Goal: Transaction & Acquisition: Purchase product/service

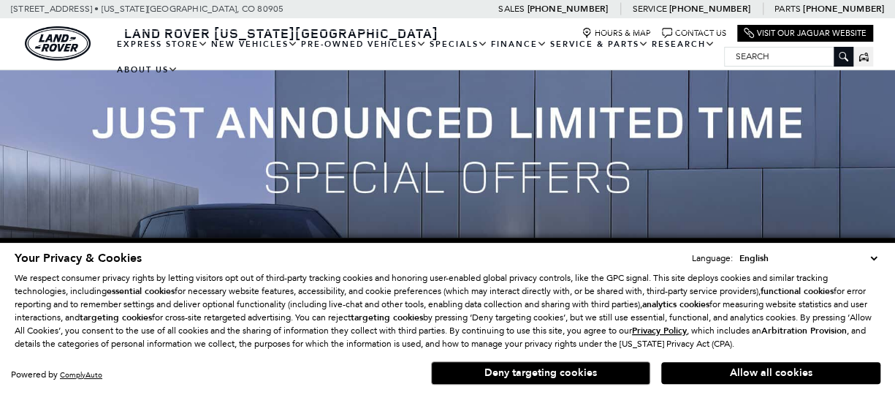
drag, startPoint x: 545, startPoint y: 371, endPoint x: 572, endPoint y: 340, distance: 41.5
click at [545, 371] on button "Deny targeting cookies" at bounding box center [540, 372] width 219 height 23
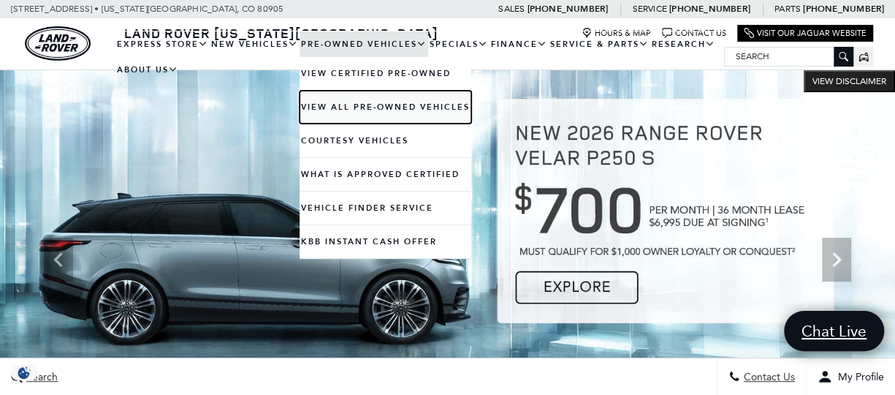
click at [335, 109] on link "View All Pre-Owned Vehicles" at bounding box center [386, 107] width 172 height 33
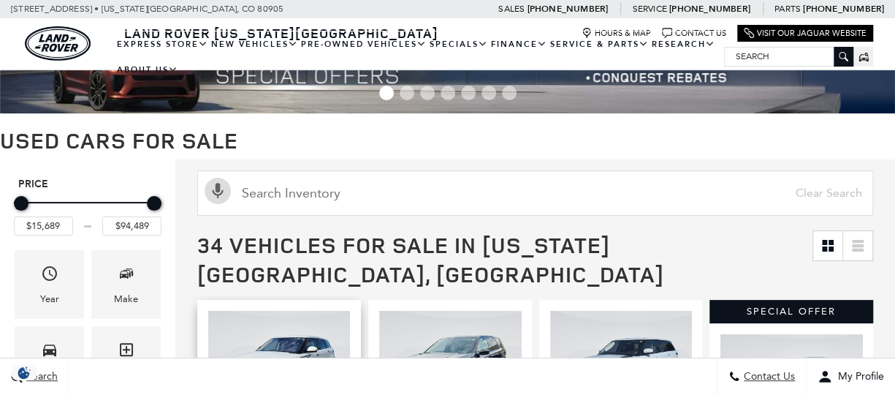
scroll to position [170, 0]
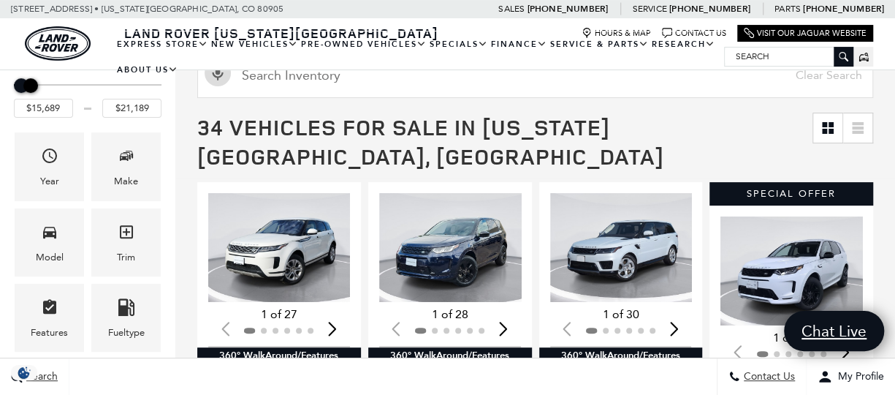
drag, startPoint x: 156, startPoint y: 85, endPoint x: 31, endPoint y: 88, distance: 124.3
click at [31, 88] on div "Maximum Price" at bounding box center [30, 85] width 15 height 15
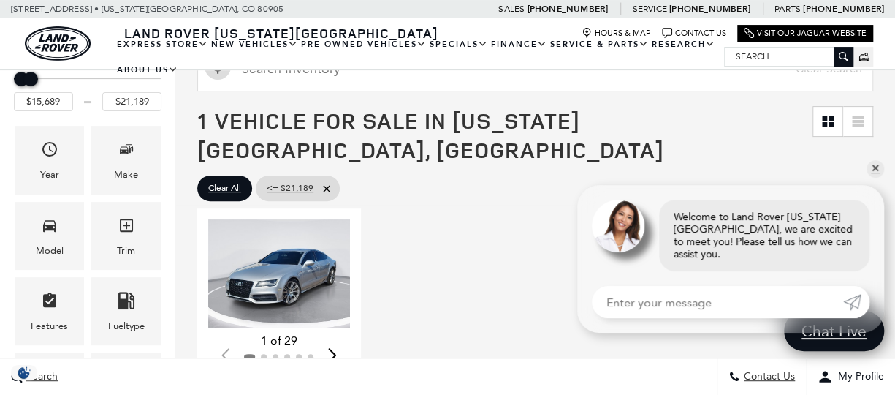
scroll to position [170, 0]
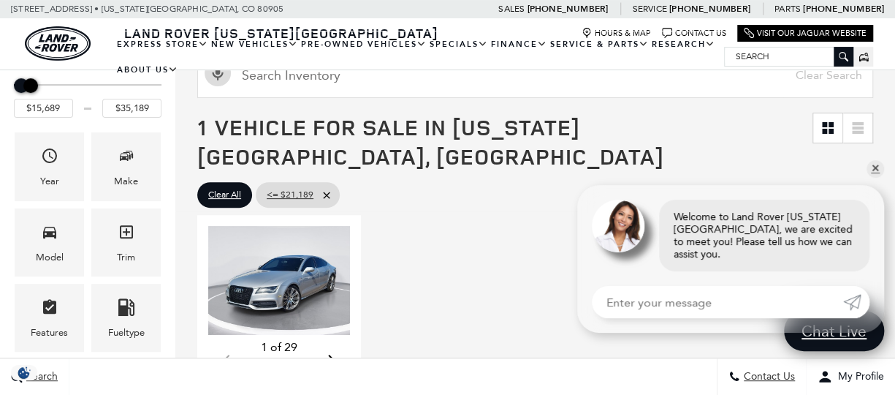
type input "$35,689"
drag, startPoint x: 32, startPoint y: 86, endPoint x: 63, endPoint y: 91, distance: 31.3
click at [57, 88] on div "Maximum Price" at bounding box center [55, 85] width 15 height 15
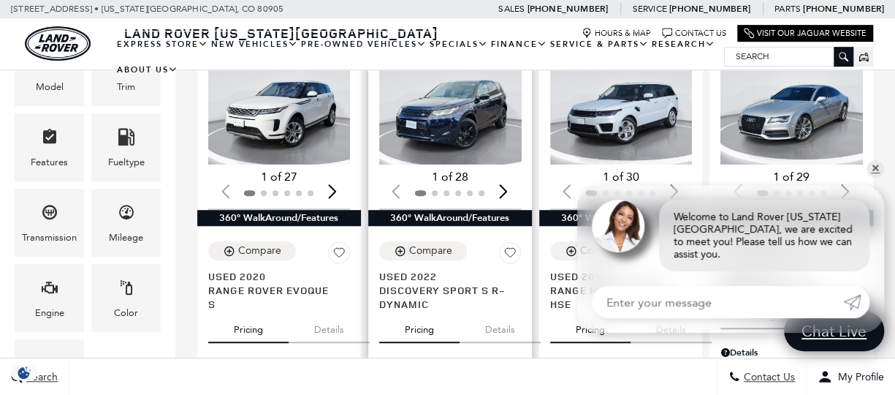
scroll to position [170, 0]
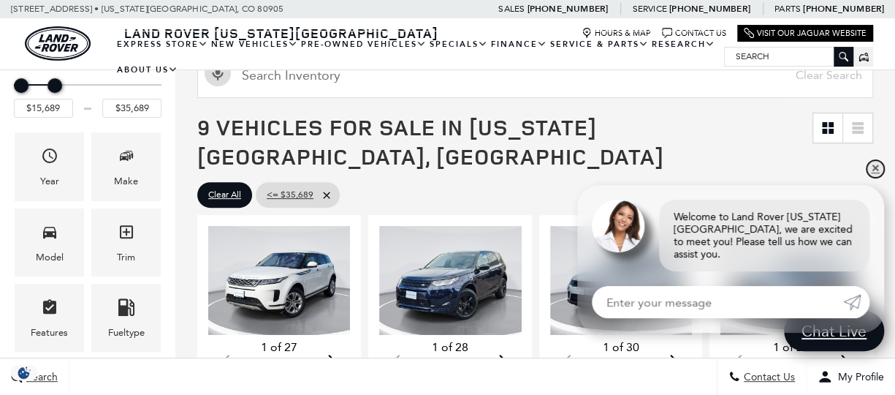
click at [873, 175] on link "✕" at bounding box center [876, 169] width 18 height 18
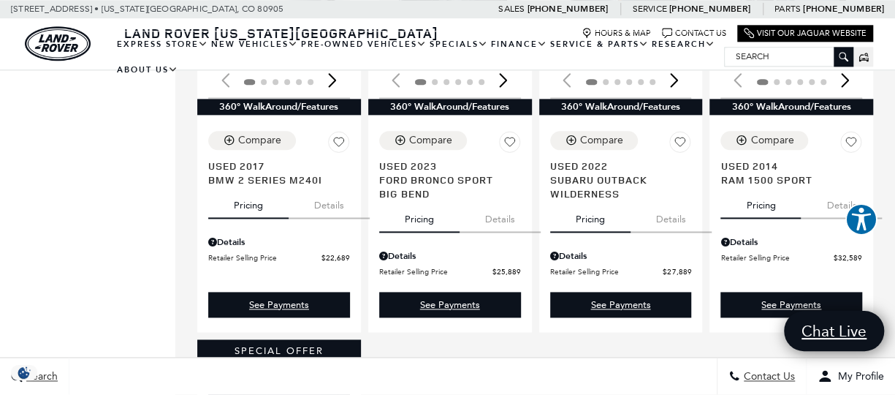
scroll to position [852, 0]
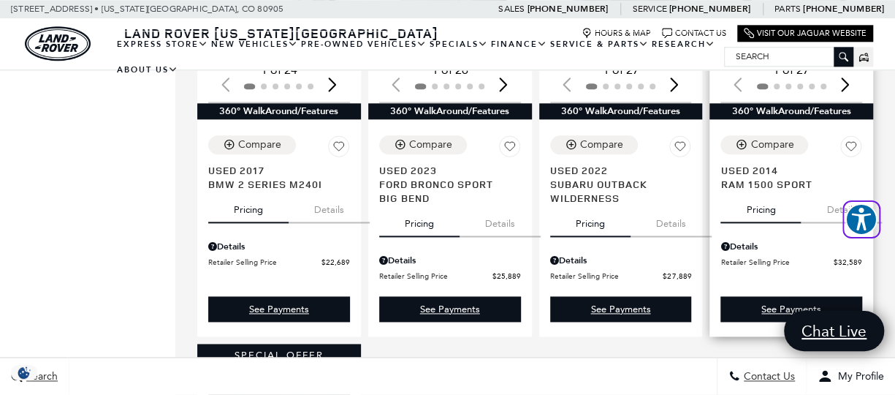
drag, startPoint x: 858, startPoint y: 204, endPoint x: 865, endPoint y: 172, distance: 32.8
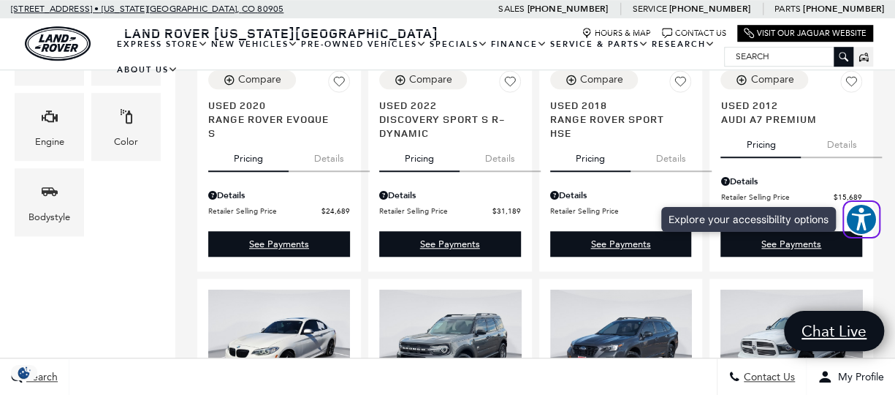
scroll to position [0, 0]
